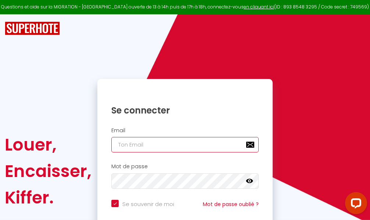
click at [185, 145] on input "email" at bounding box center [184, 144] width 147 height 15
type input "m"
checkbox input "true"
type input "ma"
checkbox input "true"
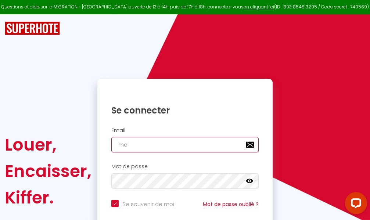
type input "mar"
checkbox input "true"
type input "marc"
checkbox input "true"
type input "marcd"
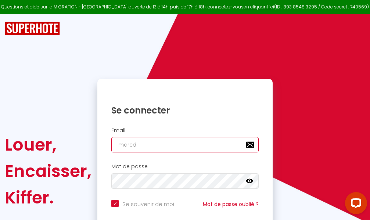
checkbox input "true"
type input "marcdp"
checkbox input "true"
type input "marcdpo"
checkbox input "true"
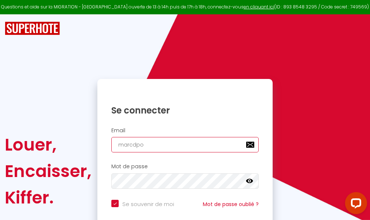
type input "marcdpoz"
checkbox input "true"
type input "marcdpoz."
checkbox input "true"
type input "marcdpoz.l"
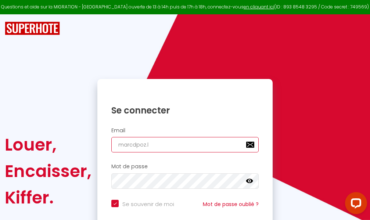
checkbox input "true"
type input "marcdpoz.lo"
checkbox input "true"
type input "marcdpoz.loc"
checkbox input "true"
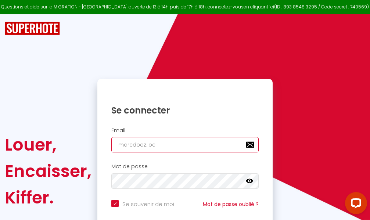
type input "marcdpoz.loca"
checkbox input "true"
type input "marcdpoz.locat"
checkbox input "true"
type input "marcdpoz.locati"
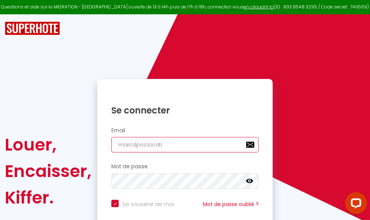
checkbox input "true"
type input "marcdpoz.locatio"
checkbox input "true"
type input "marcdpoz.location"
checkbox input "true"
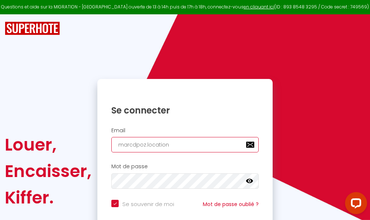
type input "marcdpoz.location@"
checkbox input "true"
type input "marcdpoz.location@g"
checkbox input "true"
type input "marcdpoz.location@gm"
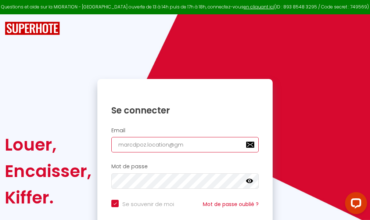
checkbox input "true"
type input "marcdpoz.location@gma"
checkbox input "true"
type input "marcdpoz.location@gmai"
checkbox input "true"
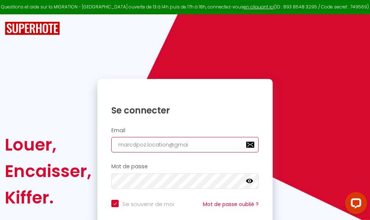
type input "[EMAIL_ADDRESS]"
checkbox input "true"
type input "[EMAIL_ADDRESS]."
checkbox input "true"
type input "marcdpoz.location@gmail.c"
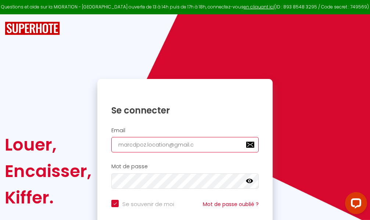
checkbox input "true"
type input "[EMAIL_ADDRESS][DOMAIN_NAME]"
checkbox input "true"
type input "[EMAIL_ADDRESS][DOMAIN_NAME]"
checkbox input "true"
